Goal: Task Accomplishment & Management: Manage account settings

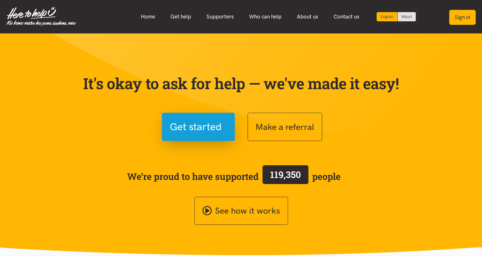
click at [457, 17] on button "Sign in" at bounding box center [463, 17] width 26 height 15
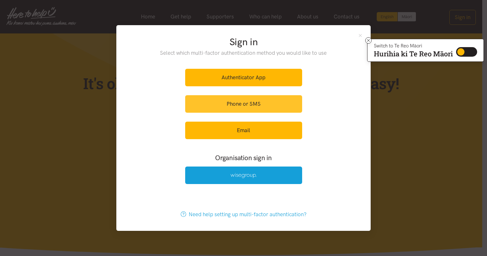
click at [263, 99] on link "Phone or SMS" at bounding box center [243, 104] width 117 height 18
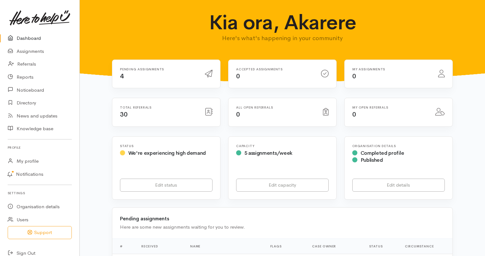
click at [153, 77] on div "Pending assignments 4" at bounding box center [158, 74] width 85 height 13
click at [34, 53] on link "Assignments" at bounding box center [39, 51] width 79 height 13
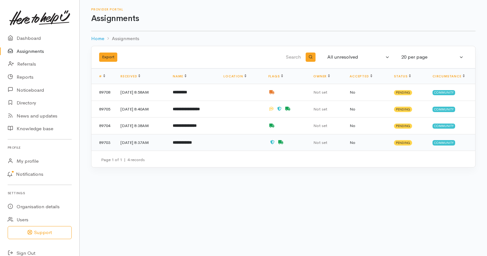
click at [218, 143] on td "**********" at bounding box center [193, 142] width 51 height 17
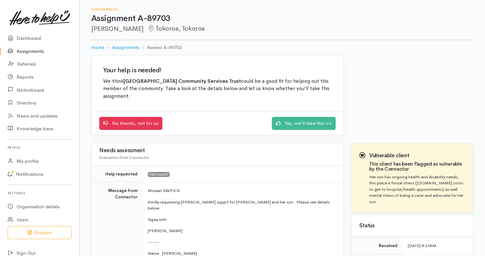
click at [24, 52] on link "Assignments" at bounding box center [39, 51] width 79 height 13
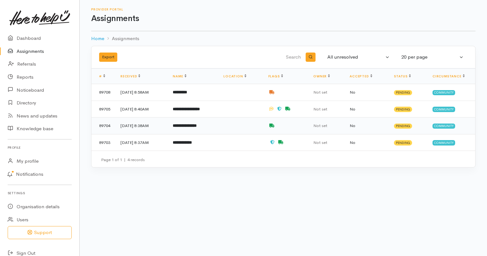
click at [218, 126] on td "**********" at bounding box center [193, 126] width 51 height 17
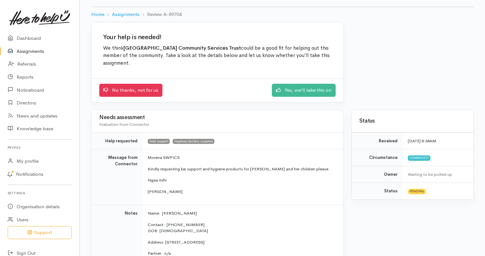
scroll to position [32, 0]
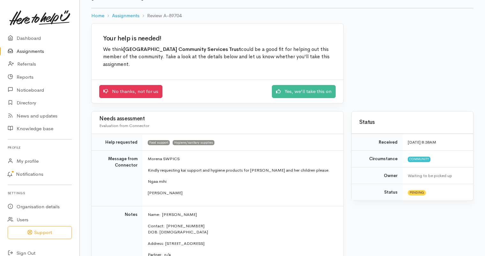
click at [32, 50] on link "Assignments" at bounding box center [39, 51] width 79 height 13
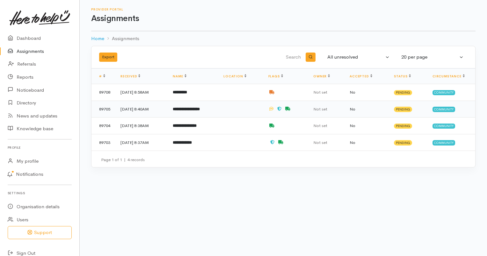
click at [200, 111] on b "**********" at bounding box center [186, 109] width 27 height 4
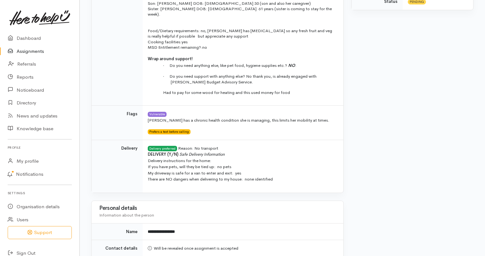
scroll to position [159, 0]
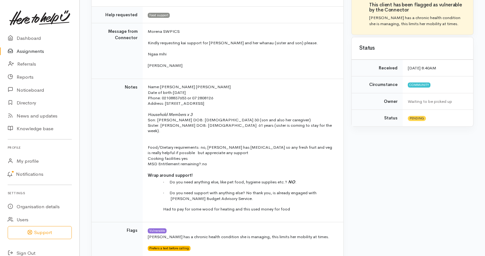
click at [34, 51] on link "Assignments" at bounding box center [39, 51] width 79 height 13
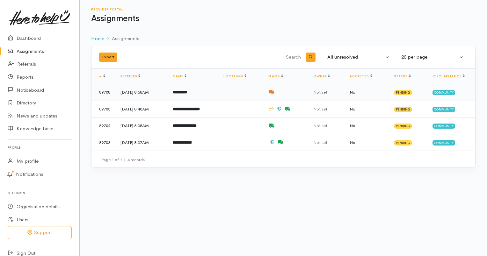
click at [168, 91] on td "14 Oct 2025, 8:58AM" at bounding box center [141, 92] width 52 height 17
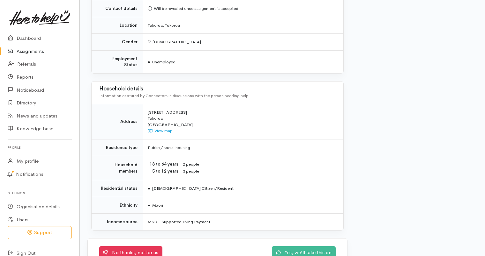
scroll to position [490, 0]
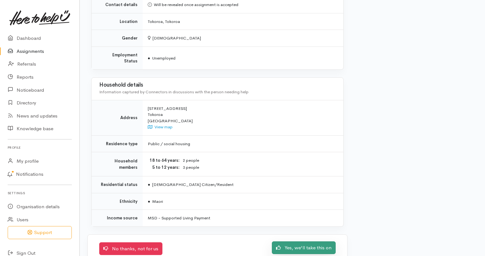
click at [303, 242] on link "Yes, we'll take this on" at bounding box center [304, 248] width 64 height 13
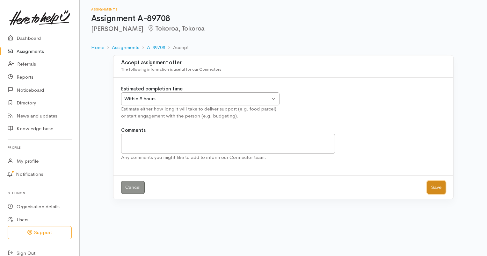
click at [434, 189] on button "Save" at bounding box center [436, 187] width 18 height 13
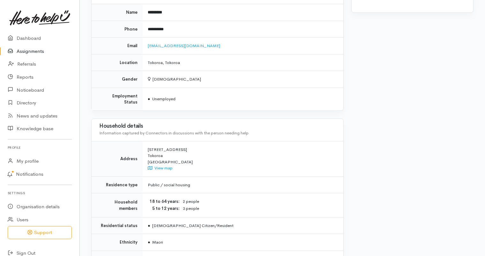
scroll to position [414, 0]
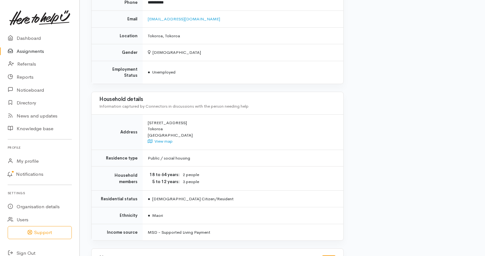
click at [24, 51] on link "Assignments" at bounding box center [39, 51] width 79 height 13
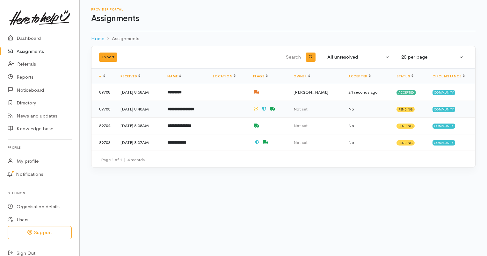
click at [194, 111] on b "**********" at bounding box center [180, 109] width 27 height 4
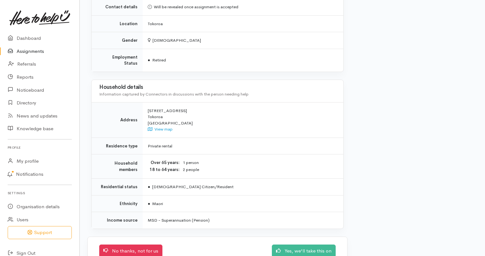
scroll to position [521, 0]
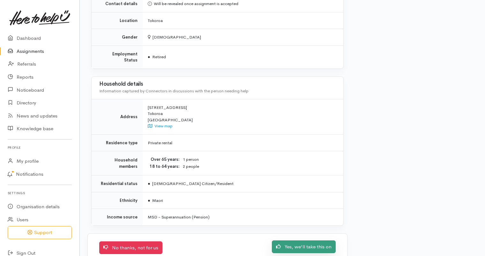
click at [300, 241] on link "Yes, we'll take this on" at bounding box center [304, 247] width 64 height 13
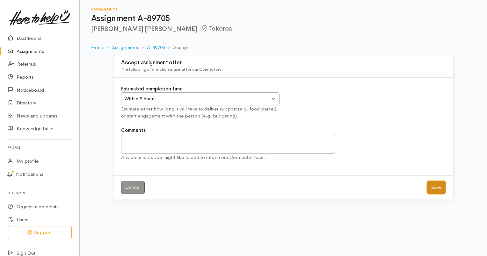
click at [437, 189] on button "Save" at bounding box center [436, 187] width 18 height 13
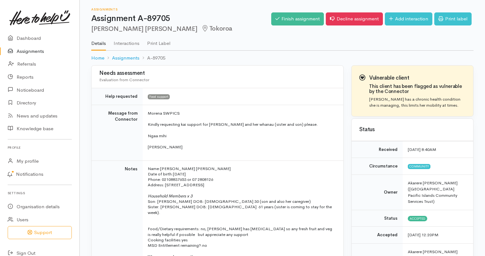
click at [28, 51] on link "Assignments" at bounding box center [39, 51] width 79 height 13
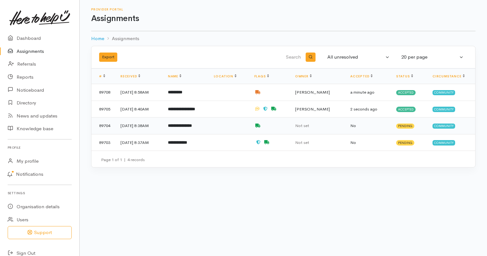
click at [209, 129] on td "**********" at bounding box center [186, 126] width 46 height 17
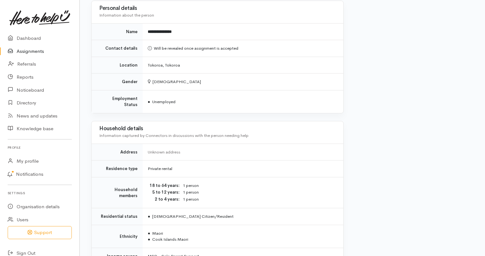
scroll to position [536, 0]
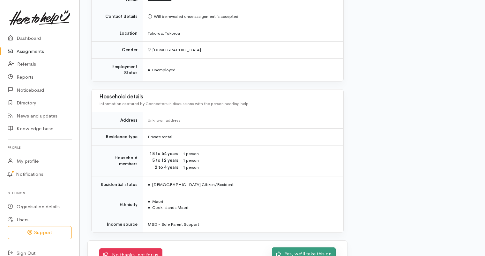
click at [301, 248] on link "Yes, we'll take this on" at bounding box center [304, 254] width 64 height 13
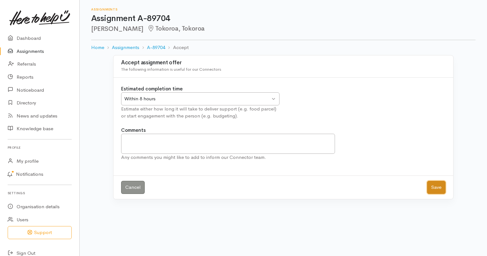
click at [441, 187] on button "Save" at bounding box center [436, 187] width 18 height 13
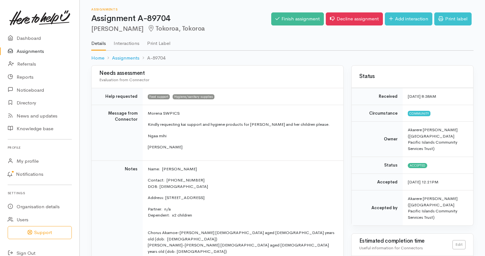
click at [34, 49] on link "Assignments" at bounding box center [39, 51] width 79 height 13
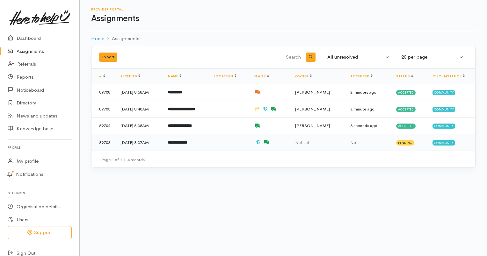
click at [209, 146] on td "**********" at bounding box center [186, 142] width 46 height 17
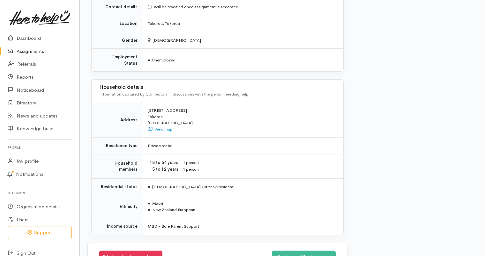
scroll to position [615, 0]
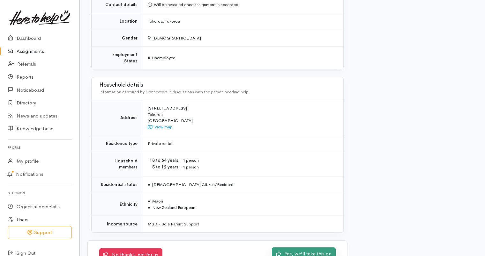
click at [293, 248] on link "Yes, we'll take this on" at bounding box center [304, 254] width 64 height 13
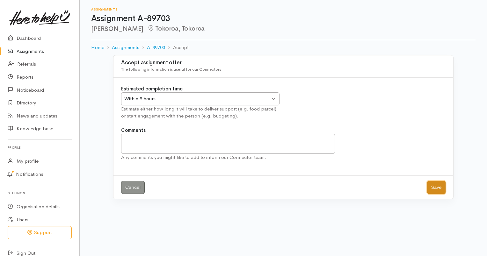
click at [437, 188] on button "Save" at bounding box center [436, 187] width 18 height 13
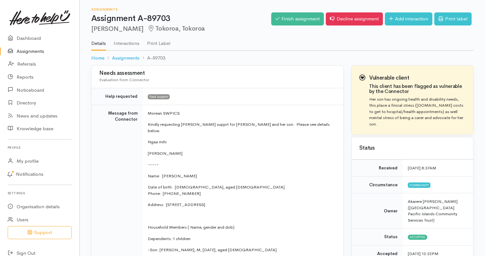
click at [27, 52] on link "Assignments" at bounding box center [39, 51] width 79 height 13
